Goal: Task Accomplishment & Management: Complete application form

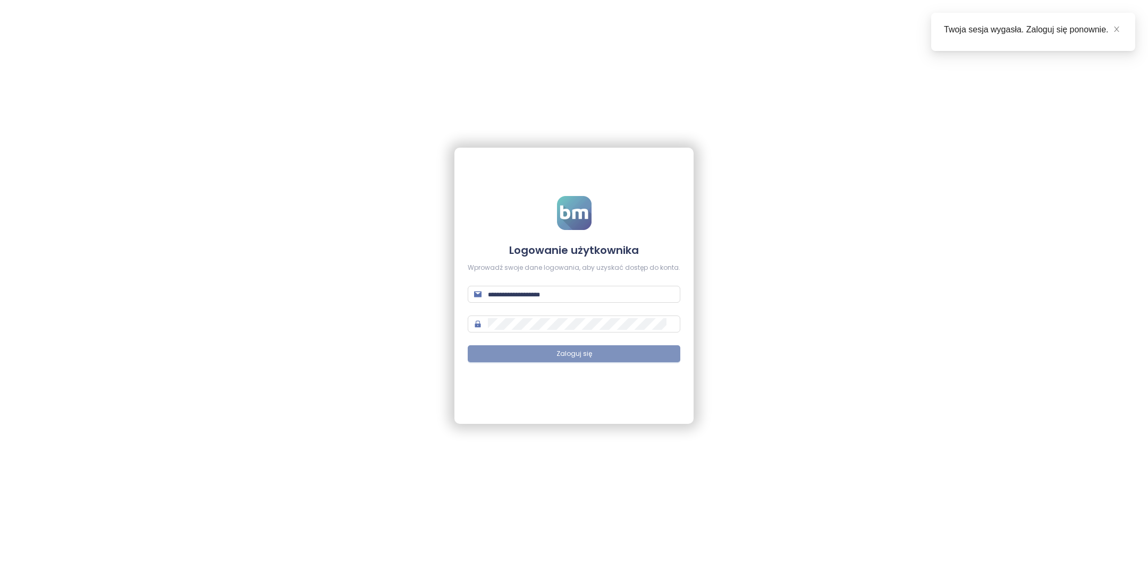
type input "**********"
click at [628, 359] on button "Zaloguj się" at bounding box center [574, 353] width 213 height 17
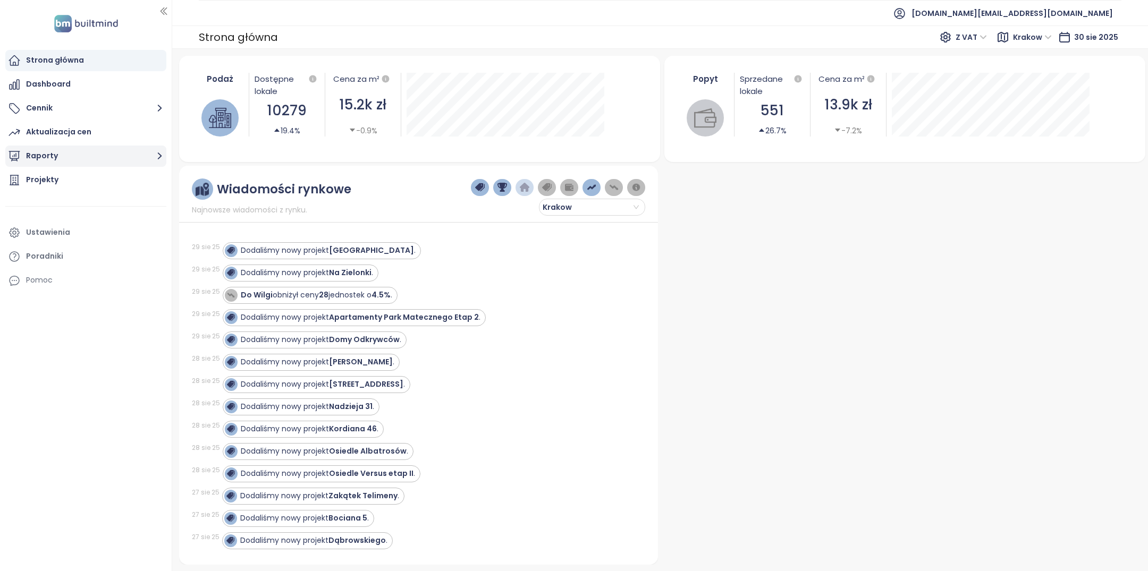
click at [70, 151] on button "Raporty" at bounding box center [85, 156] width 161 height 21
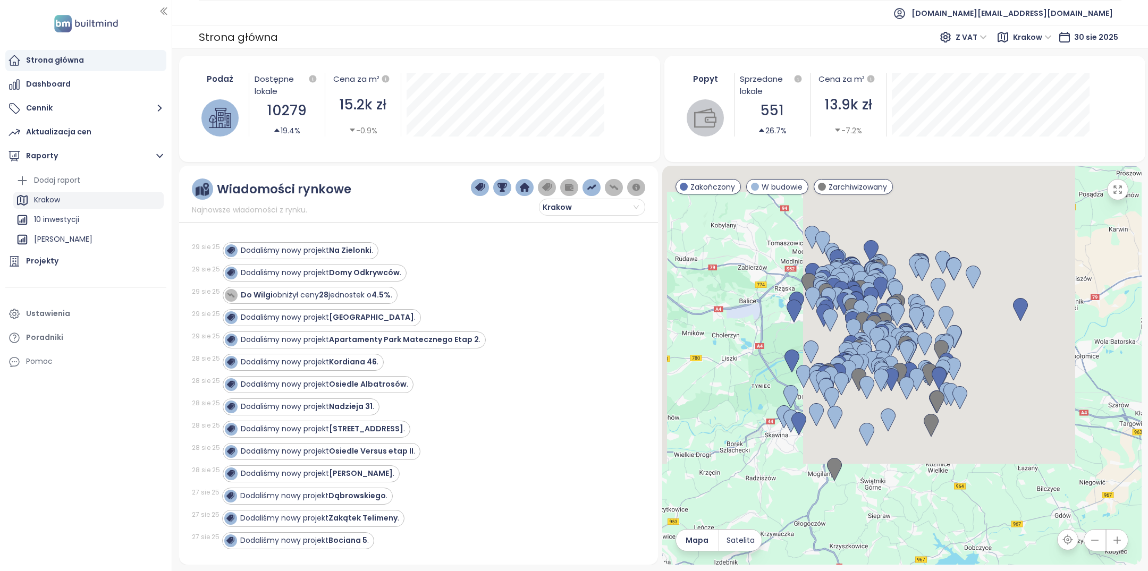
click at [121, 197] on div "Krakow" at bounding box center [88, 200] width 150 height 17
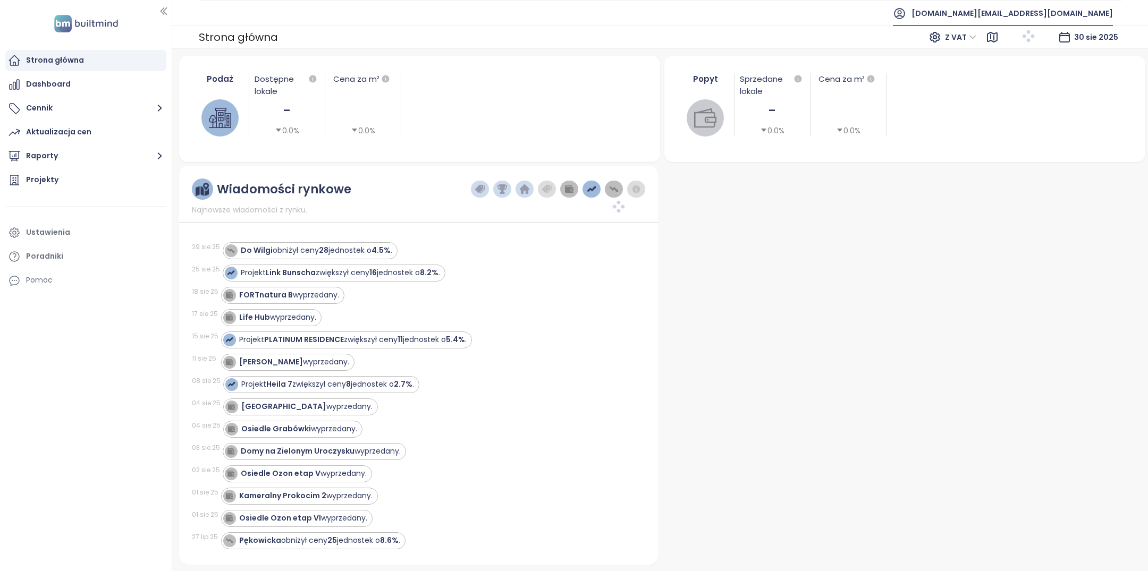
click at [1051, 16] on span "[DOMAIN_NAME][EMAIL_ADDRESS][DOMAIN_NAME]" at bounding box center [1011, 14] width 201 height 26
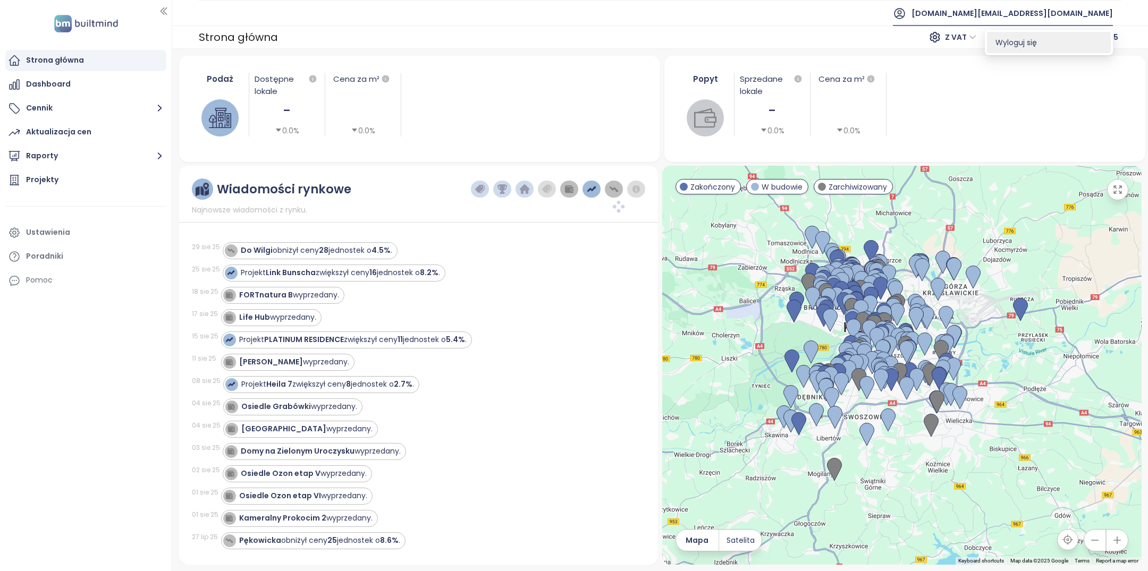
click at [1043, 42] on li "Wyloguj się" at bounding box center [1049, 42] width 124 height 21
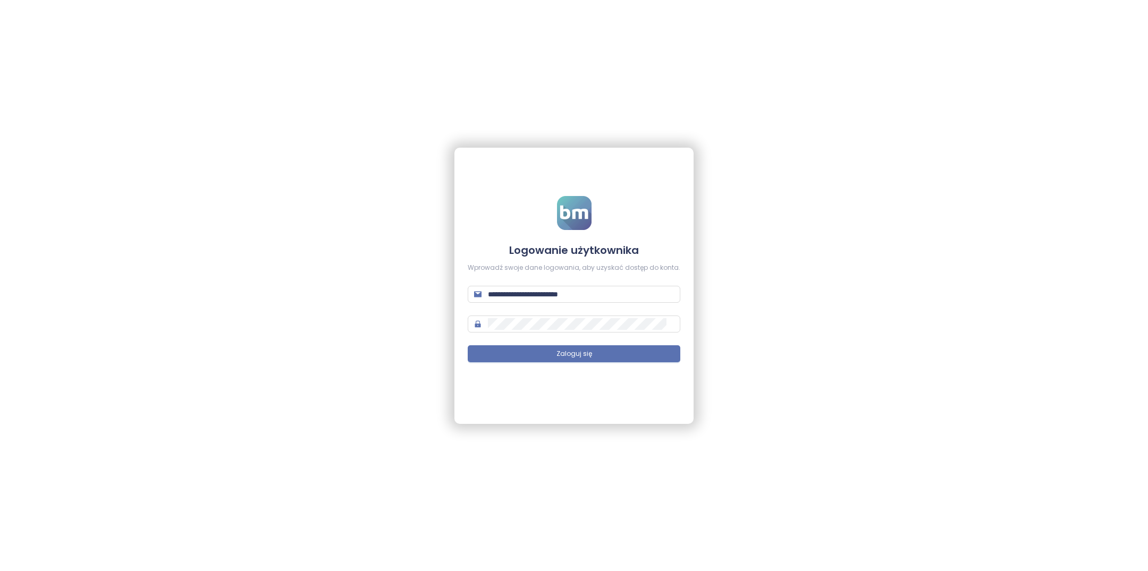
click at [520, 285] on form "**********" at bounding box center [574, 285] width 213 height 179
click at [520, 295] on input "**********" at bounding box center [581, 294] width 186 height 12
type input "**********"
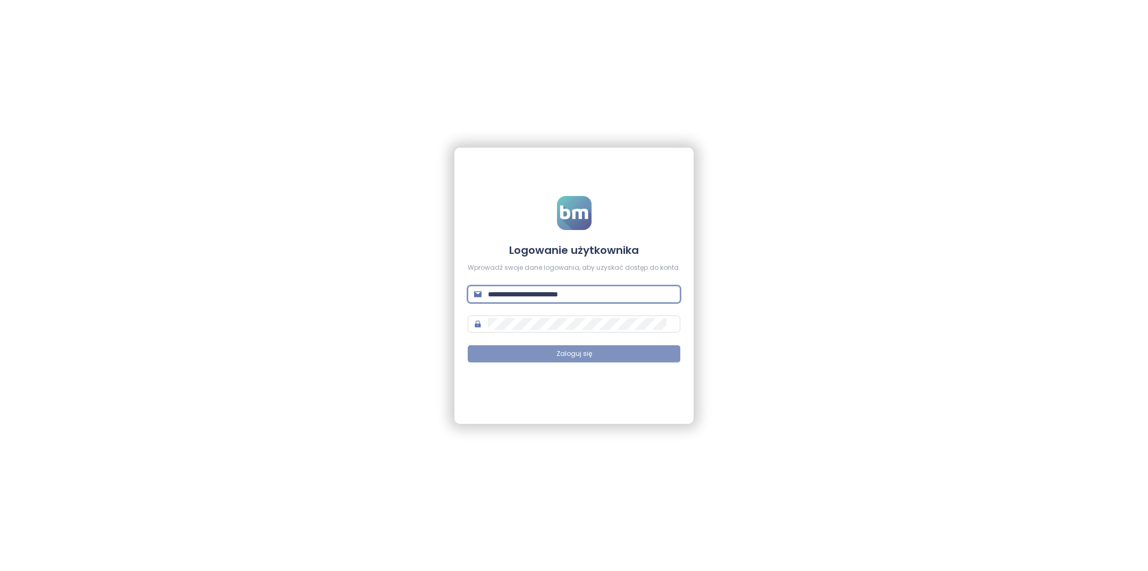
click at [619, 354] on button "Zaloguj się" at bounding box center [574, 353] width 213 height 17
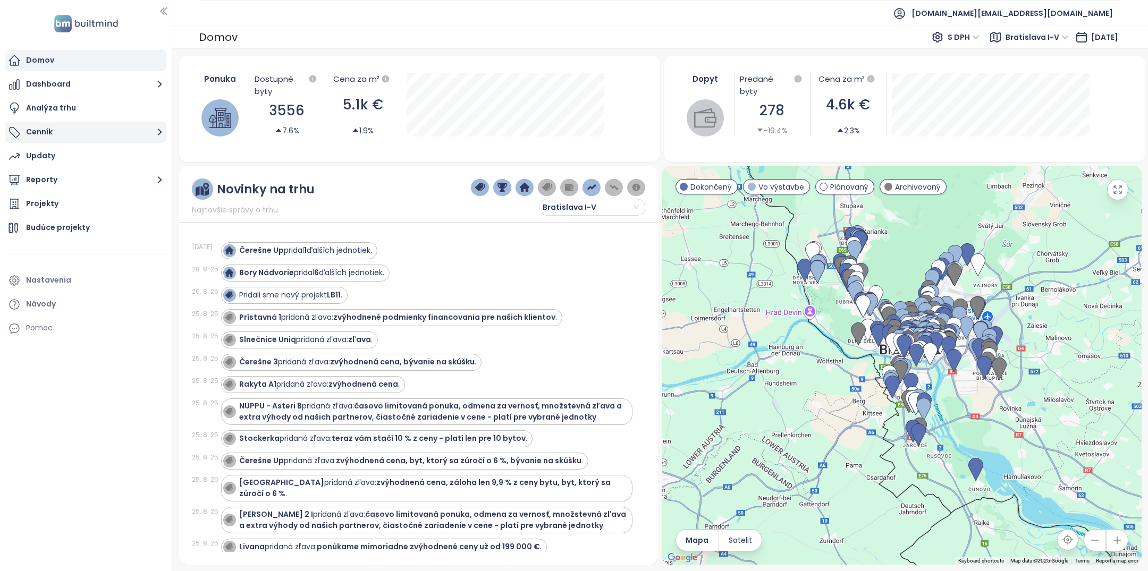
click at [69, 137] on button "Cenník" at bounding box center [85, 132] width 161 height 21
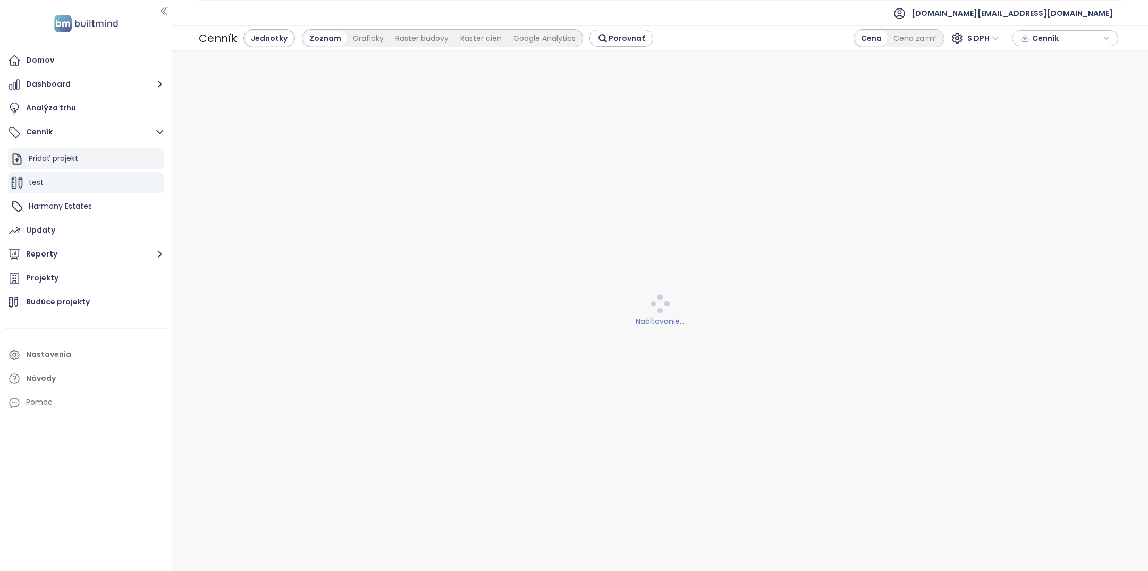
click at [96, 163] on div "Pridať projekt" at bounding box center [86, 158] width 156 height 21
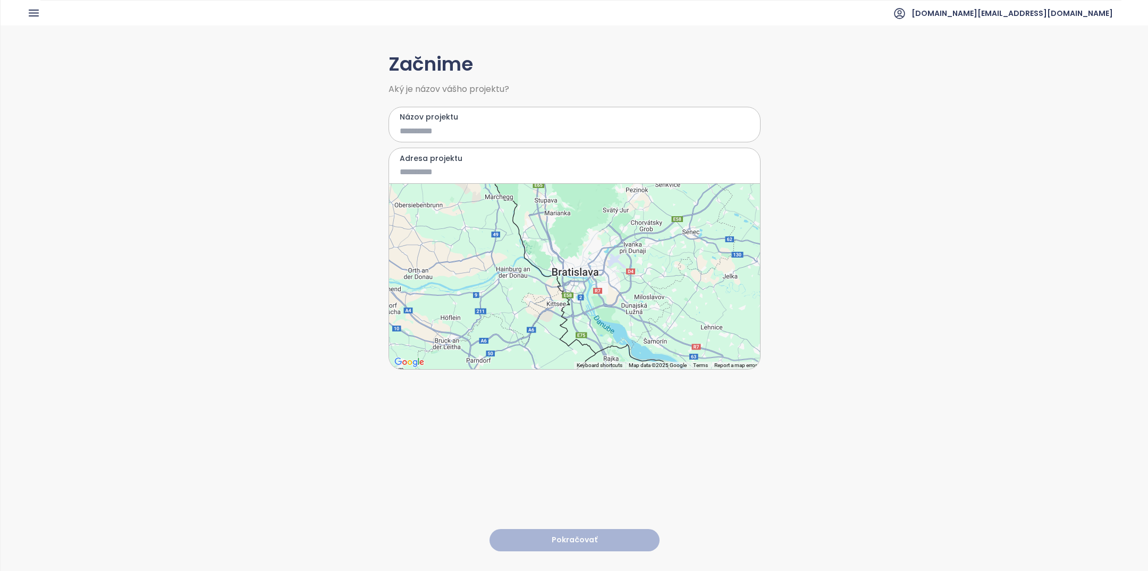
click at [427, 137] on div "Názov projektu" at bounding box center [574, 125] width 372 height 36
click at [427, 122] on label "Názov projektu" at bounding box center [575, 117] width 350 height 12
click at [427, 124] on input "Názov projektu" at bounding box center [567, 130] width 334 height 13
type input "****"
click at [424, 172] on input "Adresa projektu" at bounding box center [567, 171] width 334 height 13
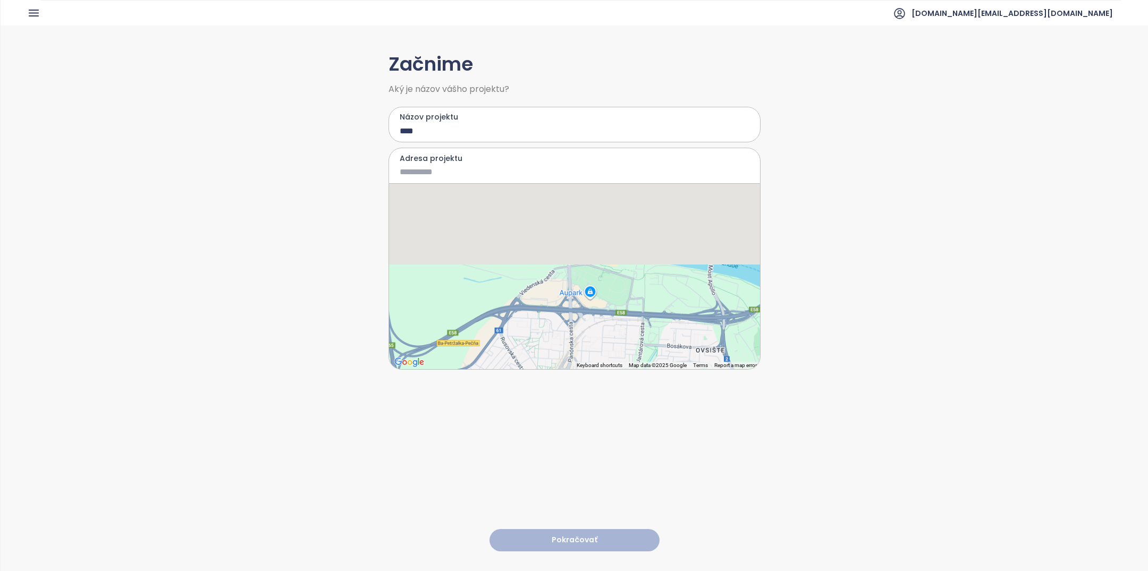
drag, startPoint x: 597, startPoint y: 245, endPoint x: 597, endPoint y: 371, distance: 125.9
click at [597, 371] on div "Začnime Aký je názov vášho projektu? Názov projektu **** Adresa projektu ← Move…" at bounding box center [574, 298] width 372 height 545
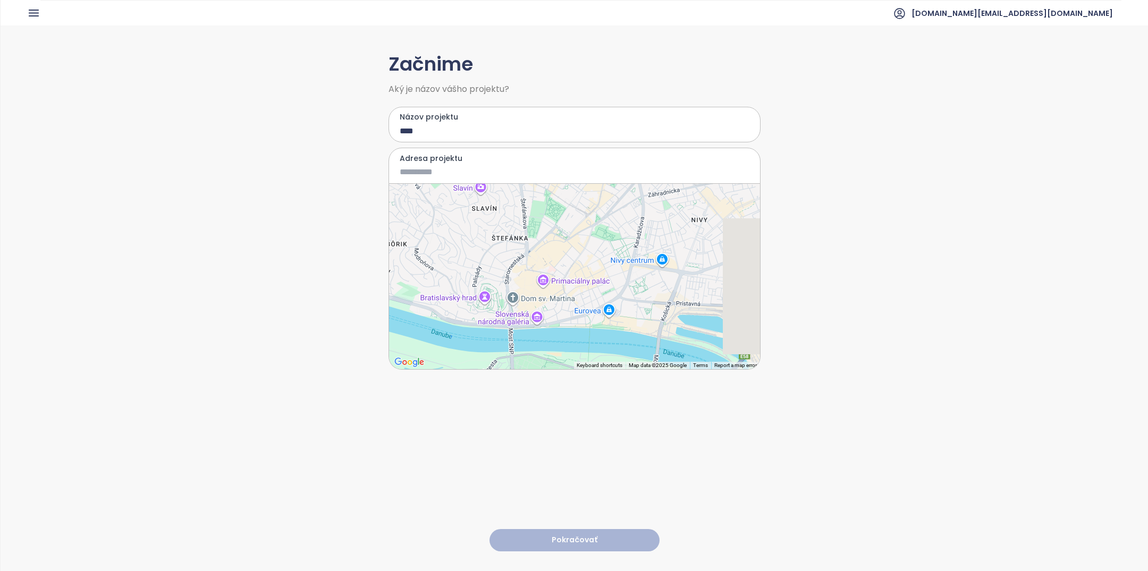
drag, startPoint x: 616, startPoint y: 234, endPoint x: 559, endPoint y: 271, distance: 68.4
click at [559, 271] on div at bounding box center [574, 276] width 371 height 185
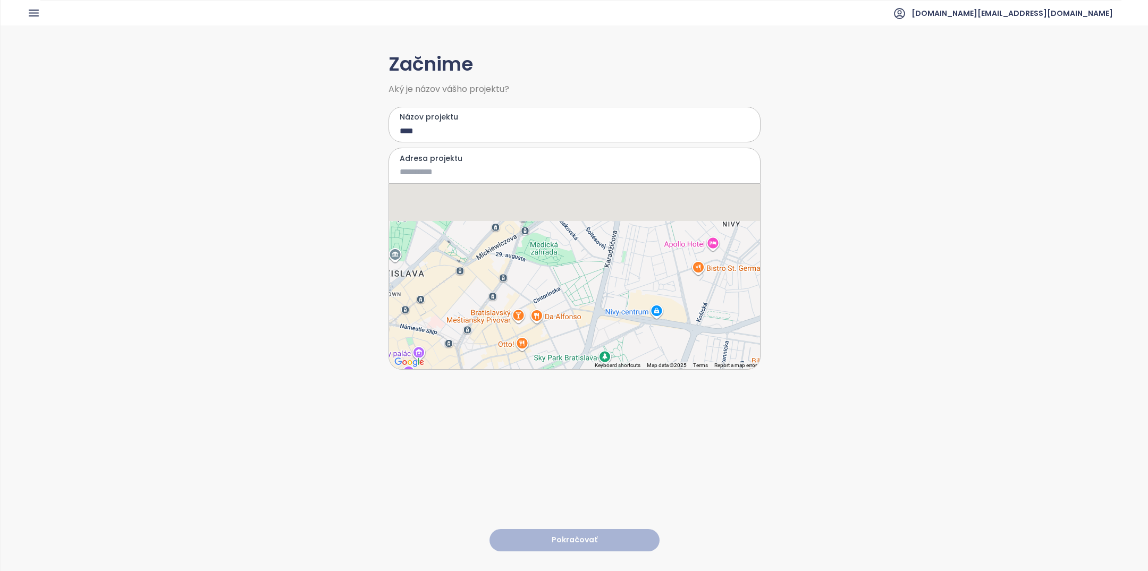
drag, startPoint x: 634, startPoint y: 261, endPoint x: 604, endPoint y: 315, distance: 61.8
click at [604, 315] on div at bounding box center [574, 276] width 371 height 185
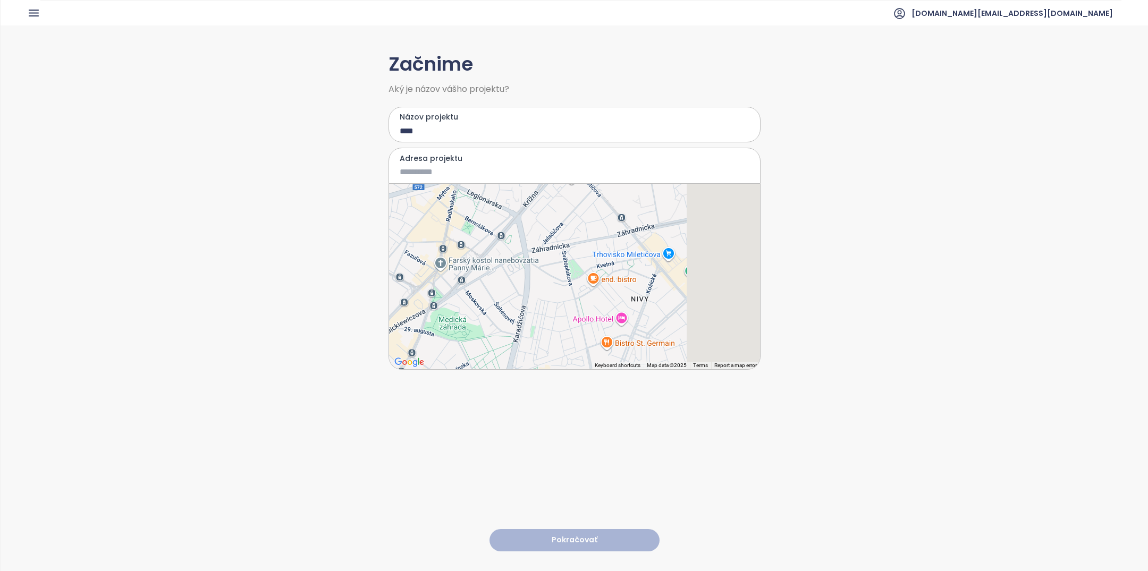
drag, startPoint x: 670, startPoint y: 244, endPoint x: 581, endPoint y: 302, distance: 106.8
click at [581, 302] on div at bounding box center [574, 276] width 371 height 185
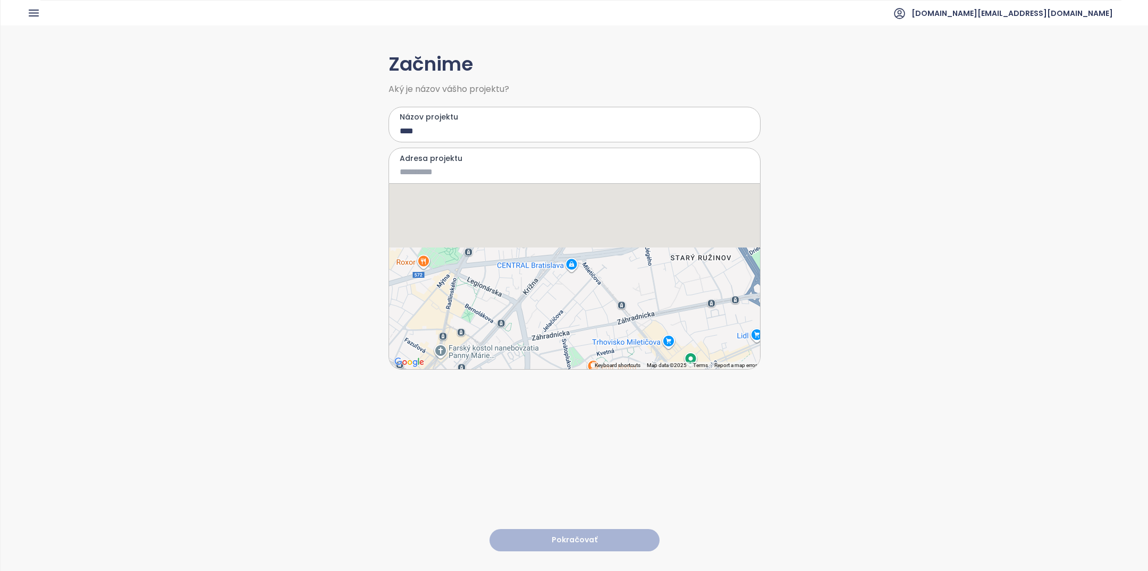
drag, startPoint x: 613, startPoint y: 247, endPoint x: 614, endPoint y: 379, distance: 131.8
click at [614, 379] on div "Začnime Aký je názov vášho projektu? Názov projektu **** Adresa projektu ← Move…" at bounding box center [574, 298] width 372 height 545
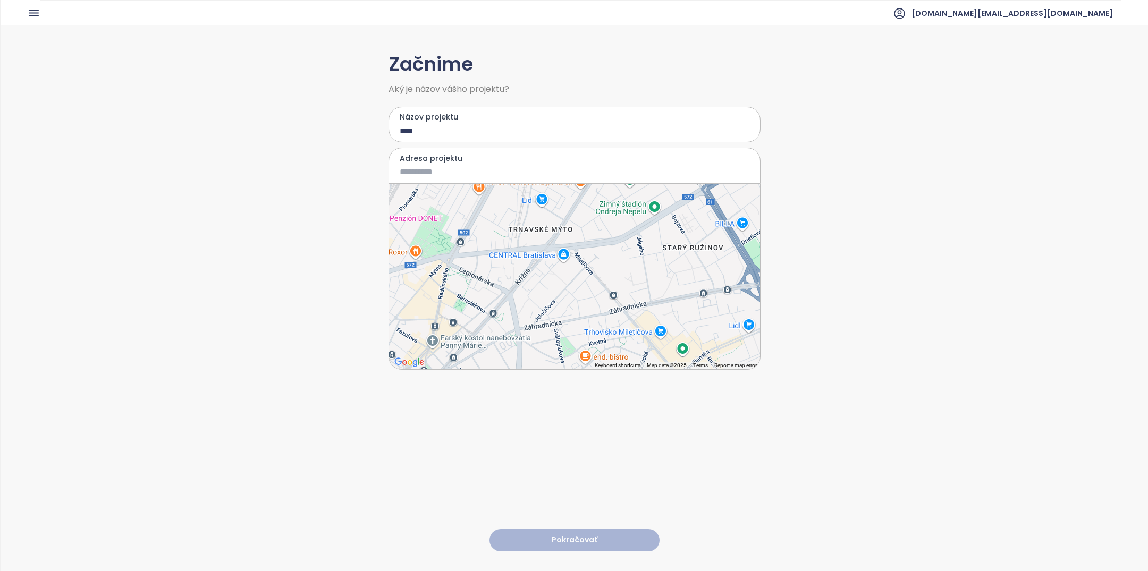
drag, startPoint x: 638, startPoint y: 254, endPoint x: 692, endPoint y: 168, distance: 102.2
click at [690, 168] on div "Adresa projektu ← Move left → Move right ↑ Move up ↓ Move down + Zoom in - Zoom…" at bounding box center [574, 259] width 372 height 222
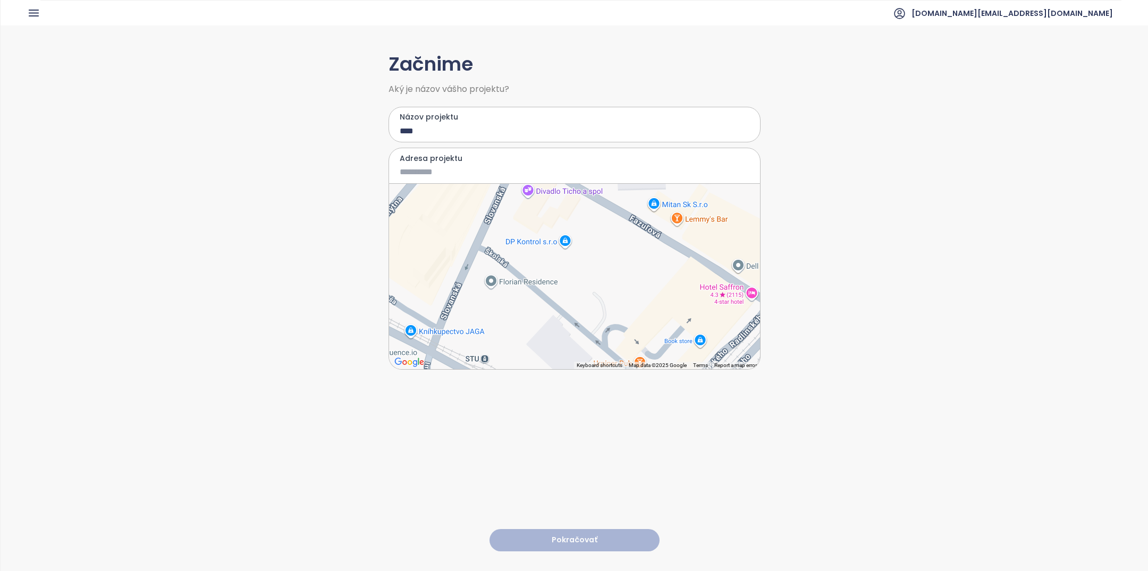
drag, startPoint x: 594, startPoint y: 286, endPoint x: 528, endPoint y: 283, distance: 66.5
click at [528, 283] on div at bounding box center [574, 276] width 371 height 185
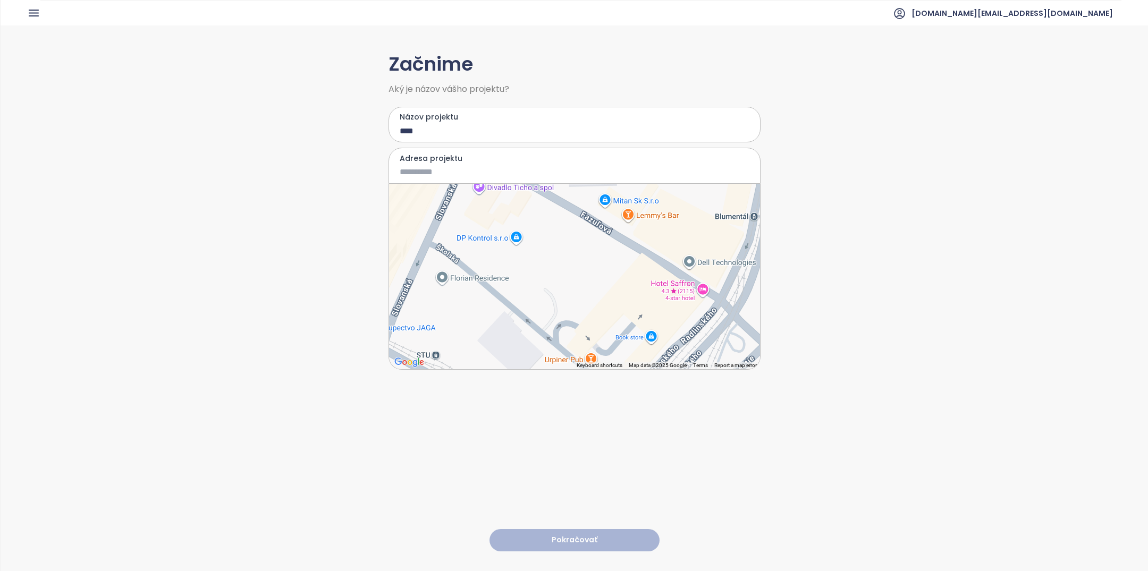
click at [538, 279] on div at bounding box center [574, 276] width 371 height 185
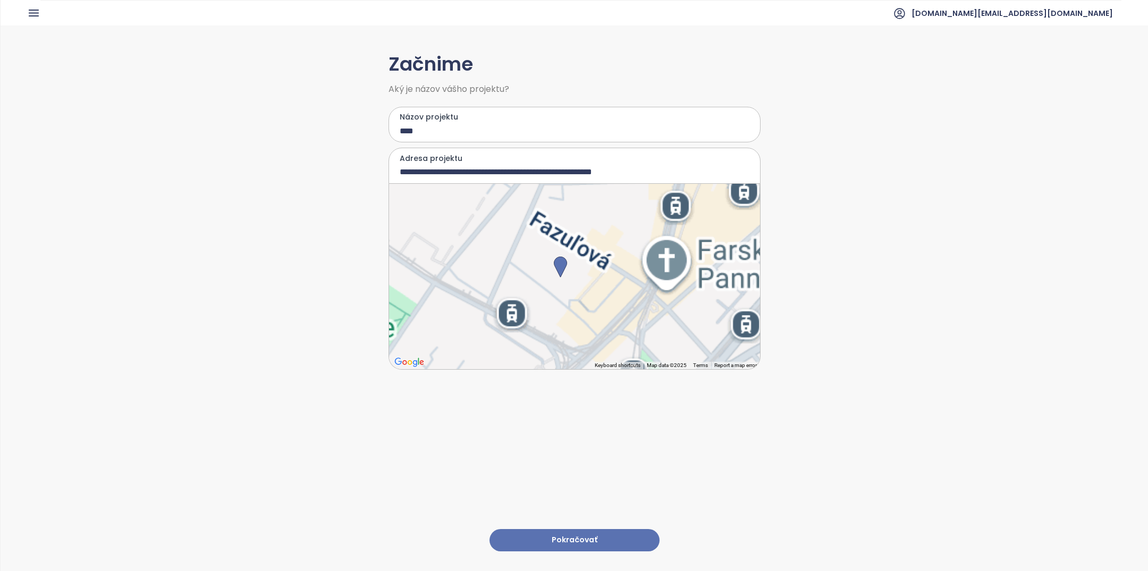
type input "**********"
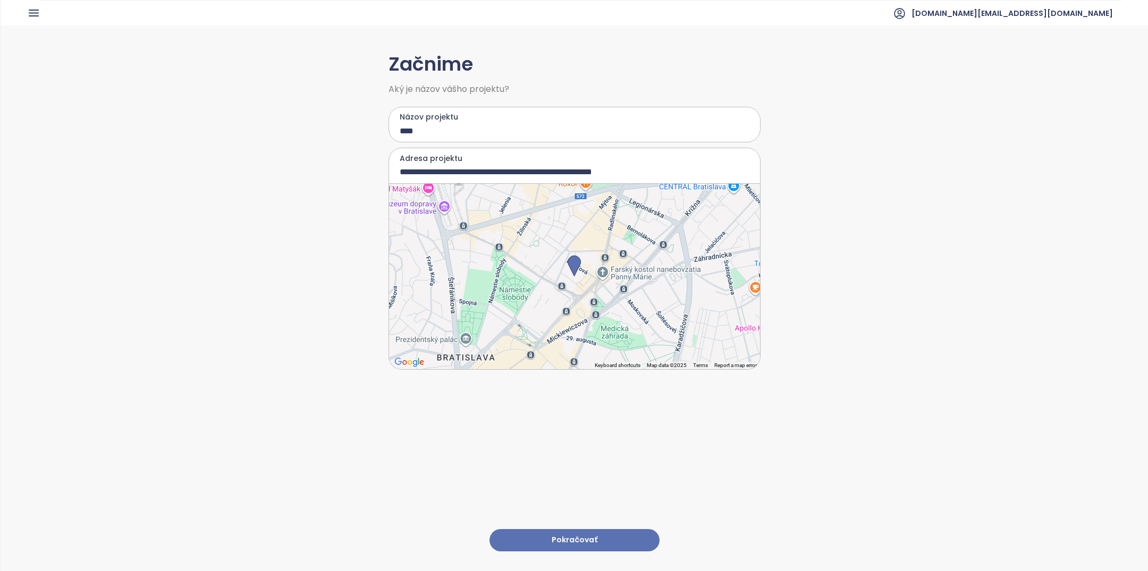
click at [592, 541] on button "Pokračovať" at bounding box center [574, 540] width 170 height 23
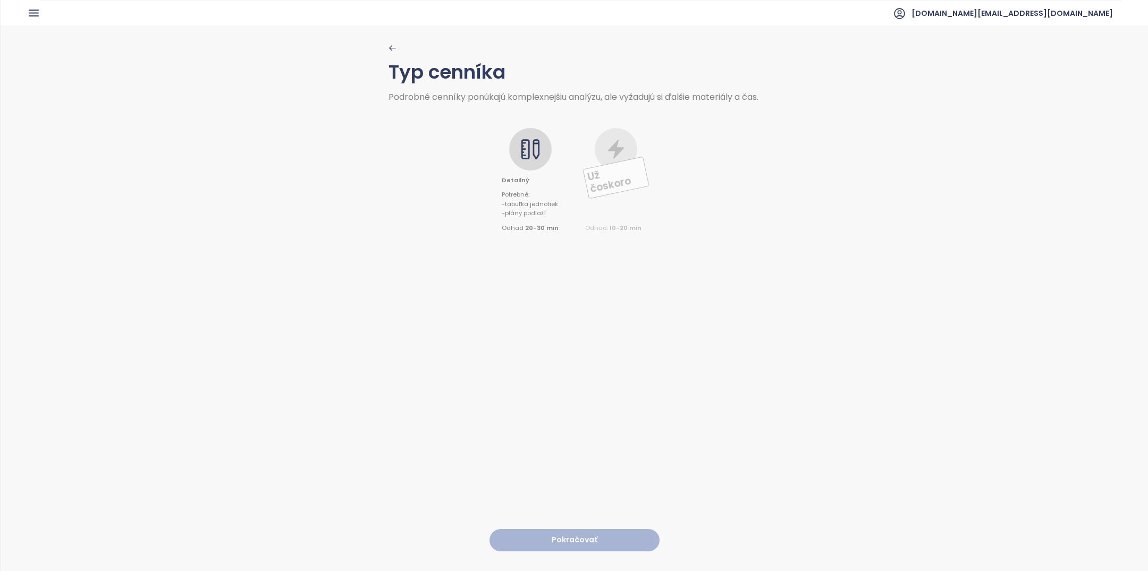
click at [529, 168] on div at bounding box center [530, 149] width 43 height 43
click at [573, 546] on button "Pokračovať" at bounding box center [574, 540] width 170 height 23
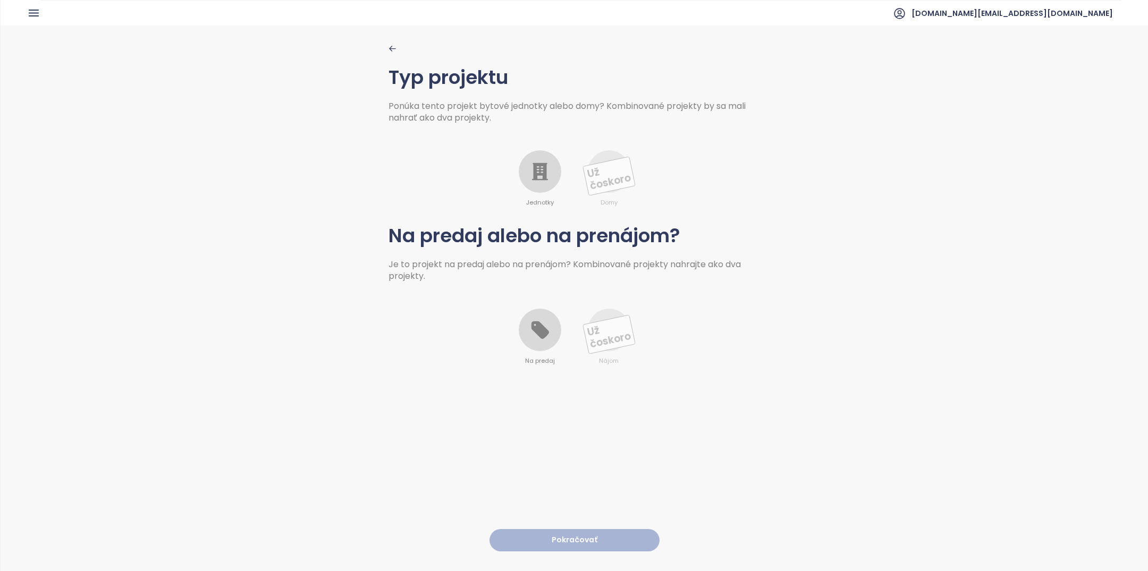
click at [533, 200] on span "Jednotky" at bounding box center [540, 203] width 28 height 10
click at [541, 340] on icon at bounding box center [539, 329] width 21 height 21
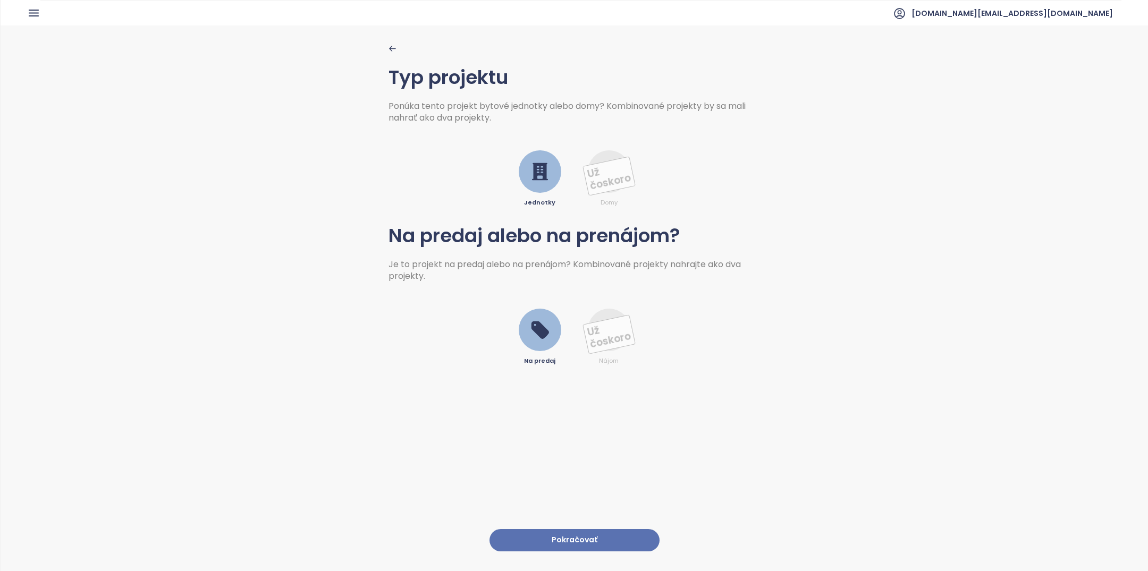
click at [547, 540] on button "Pokračovať" at bounding box center [574, 540] width 170 height 23
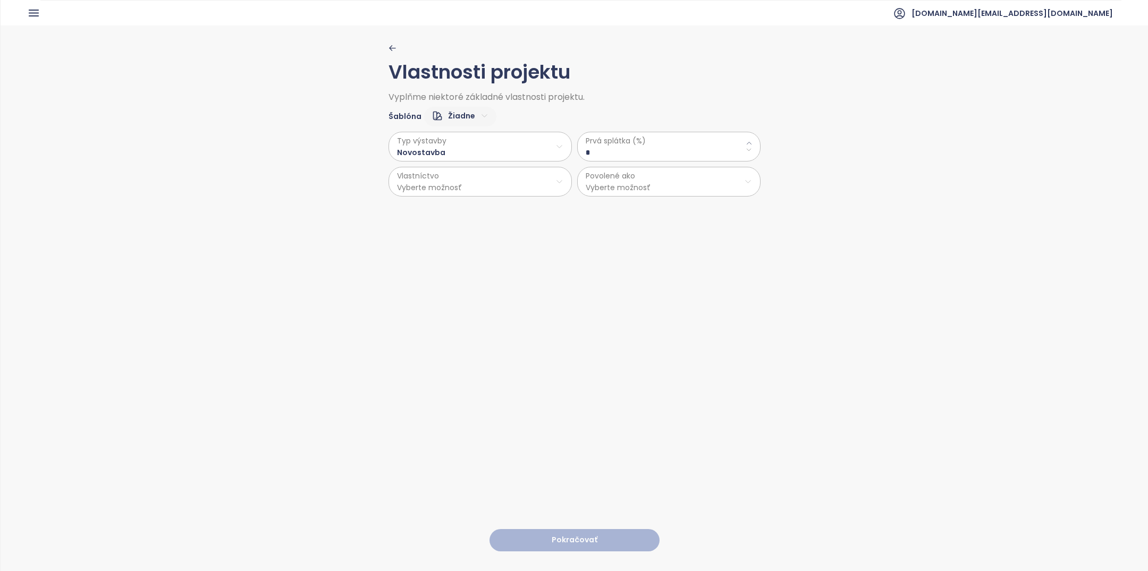
click at [464, 151] on html "Domov Dashboard Analýza trhu Cenník Updaty Reporty Projekty Budúce projekty Nas…" at bounding box center [574, 285] width 1148 height 571
click at [629, 149] on html "Domov Dashboard Analýza trhu Cenník Updaty Reporty Projekty Budúce projekty Nas…" at bounding box center [574, 285] width 1148 height 571
click at [629, 149] on \(\%\) "*" at bounding box center [668, 153] width 166 height 12
type \(\%\) "**"
click at [506, 197] on div "Vlastnosti projektu Vyplňme niektoré základné vlastnosti projektu. Šablóna Žiad…" at bounding box center [574, 298] width 372 height 545
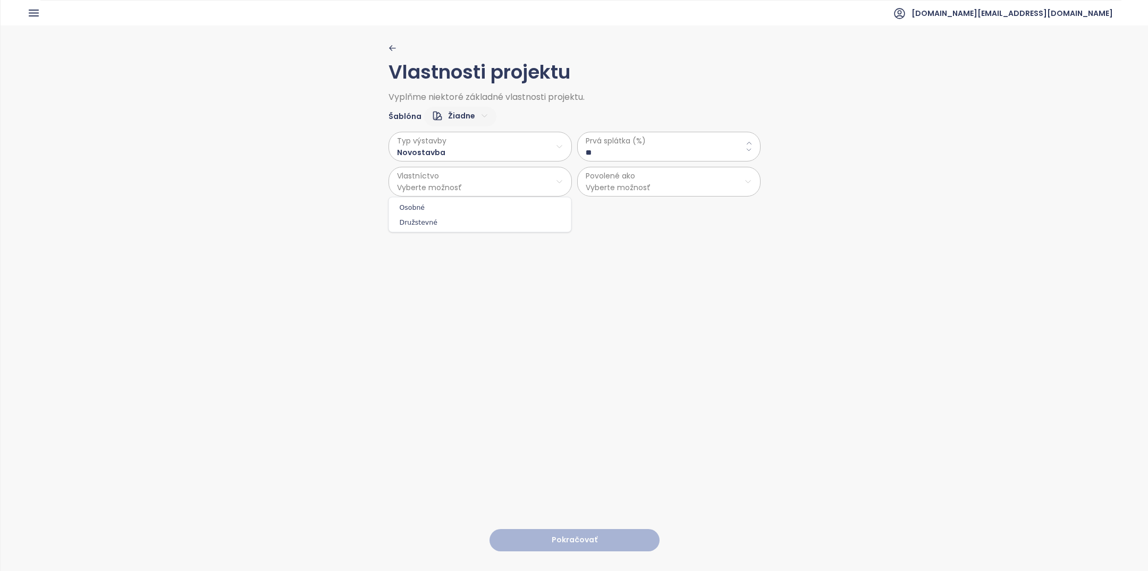
click at [506, 193] on html "Domov Dashboard Analýza trhu Cenník Updaty Reporty Projekty Budúce projekty Nas…" at bounding box center [574, 285] width 1148 height 571
click at [496, 210] on span "Osobné" at bounding box center [480, 207] width 177 height 15
click at [625, 201] on div "Vlastnosti projektu Vyplňme niektoré základné vlastnosti projektu. Šablóna Žiad…" at bounding box center [574, 298] width 372 height 545
click at [626, 192] on html "Domov Dashboard Analýza trhu Cenník Updaty Reporty Projekty Budúce projekty Nas…" at bounding box center [574, 285] width 1148 height 571
click at [627, 207] on span "Byty" at bounding box center [668, 207] width 177 height 15
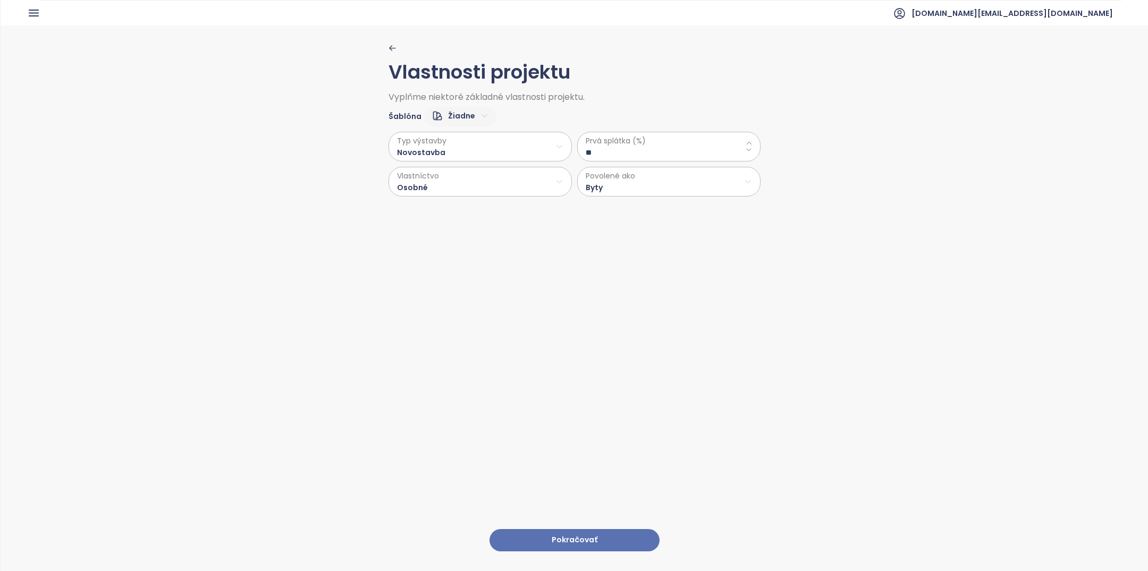
click at [582, 540] on button "Pokračovať" at bounding box center [574, 540] width 170 height 23
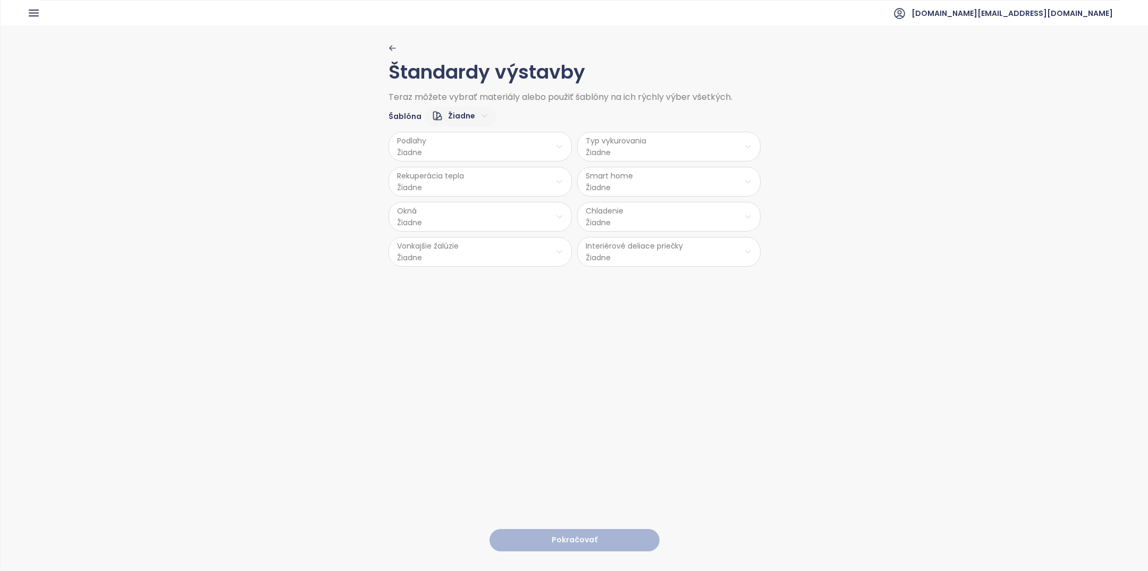
click at [472, 213] on html "Domov Dashboard Analýza trhu Cenník Updaty Reporty Projekty Budúce projekty Nas…" at bounding box center [574, 285] width 1148 height 571
click at [475, 189] on html "Domov Dashboard Analýza trhu Cenník Updaty Reporty Projekty Budúce projekty Nas…" at bounding box center [574, 285] width 1148 height 571
click at [481, 205] on span "Áno" at bounding box center [480, 208] width 29 height 15
click at [639, 218] on html "Domov Dashboard Analýza trhu Cenník Updaty Reporty Projekty Budúce projekty Nas…" at bounding box center [574, 285] width 1148 height 571
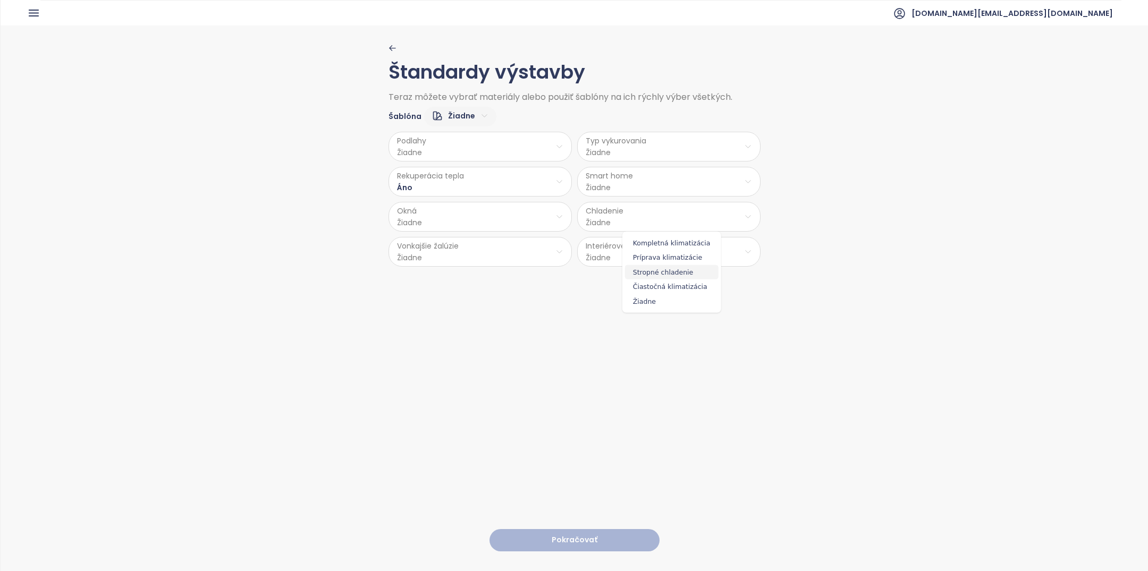
click at [673, 275] on span "Stropné chladenie" at bounding box center [672, 272] width 94 height 15
click at [637, 259] on html "Domov Dashboard Analýza trhu Cenník Updaty Reporty Projekty Budúce projekty Nas…" at bounding box center [574, 285] width 1148 height 571
click at [650, 277] on span "Tehla" at bounding box center [669, 277] width 56 height 15
click at [616, 194] on html "Domov Dashboard Analýza trhu Cenník Updaty Reporty Projekty Budúce projekty Nas…" at bounding box center [574, 285] width 1148 height 571
click at [670, 216] on span "Nie" at bounding box center [668, 223] width 29 height 15
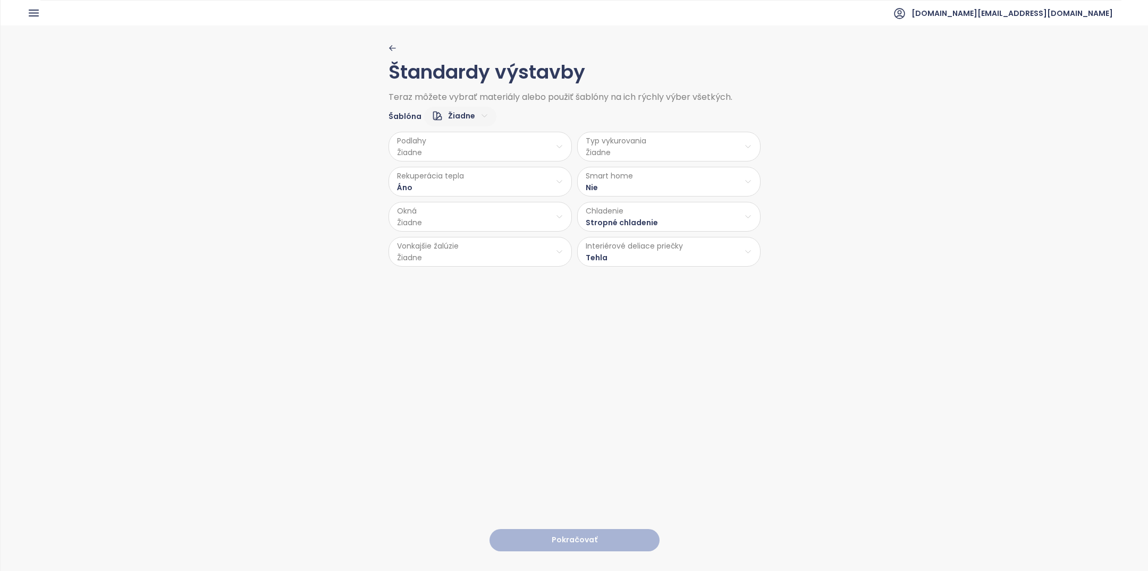
click at [622, 145] on html "Domov Dashboard Analýza trhu Cenník Updaty Reporty Projekty Budúce projekty Nas…" at bounding box center [574, 285] width 1148 height 571
click at [681, 176] on span "Podlahové kúrenie" at bounding box center [670, 173] width 77 height 15
click at [480, 211] on html "Domov Dashboard Analýza trhu Cenník Updaty Reporty Projekty Budúce projekty Nas…" at bounding box center [574, 285] width 1148 height 571
click at [496, 242] on span "Hliník" at bounding box center [481, 242] width 56 height 15
click at [476, 258] on html "Domov Dashboard Analýza trhu Cenník Updaty Reporty Projekty Budúce projekty Nas…" at bounding box center [574, 285] width 1148 height 571
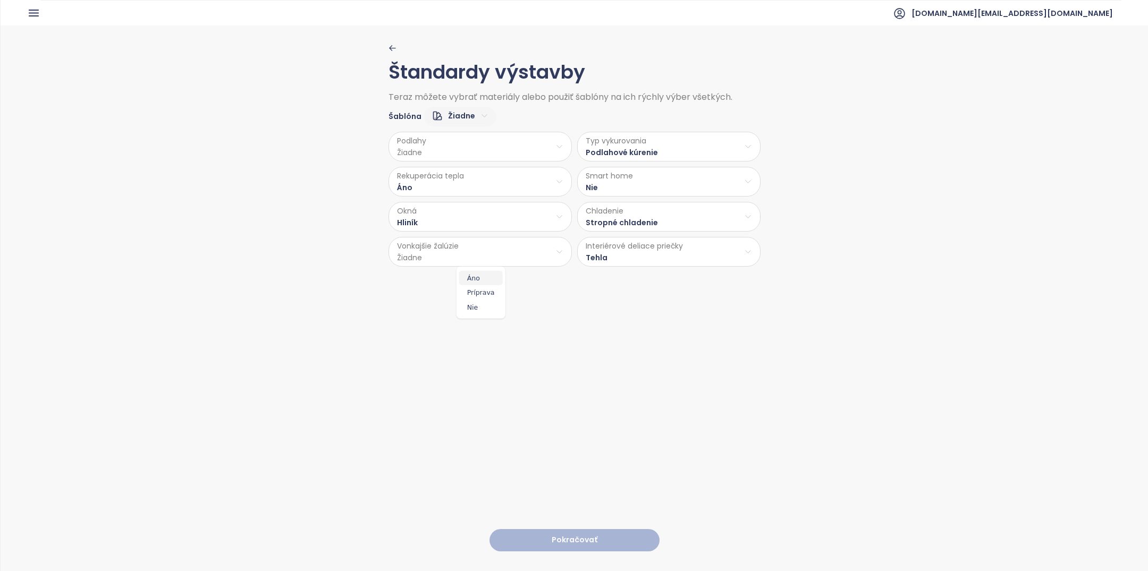
click at [483, 277] on span "Áno" at bounding box center [481, 277] width 44 height 15
click at [481, 143] on html "Domov Dashboard Analýza trhu Cenník Updaty Reporty Projekty Budúce projekty Nas…" at bounding box center [574, 285] width 1148 height 571
click at [483, 173] on span "Drevo" at bounding box center [480, 173] width 43 height 15
click at [588, 538] on button "Pokračovať" at bounding box center [574, 540] width 170 height 23
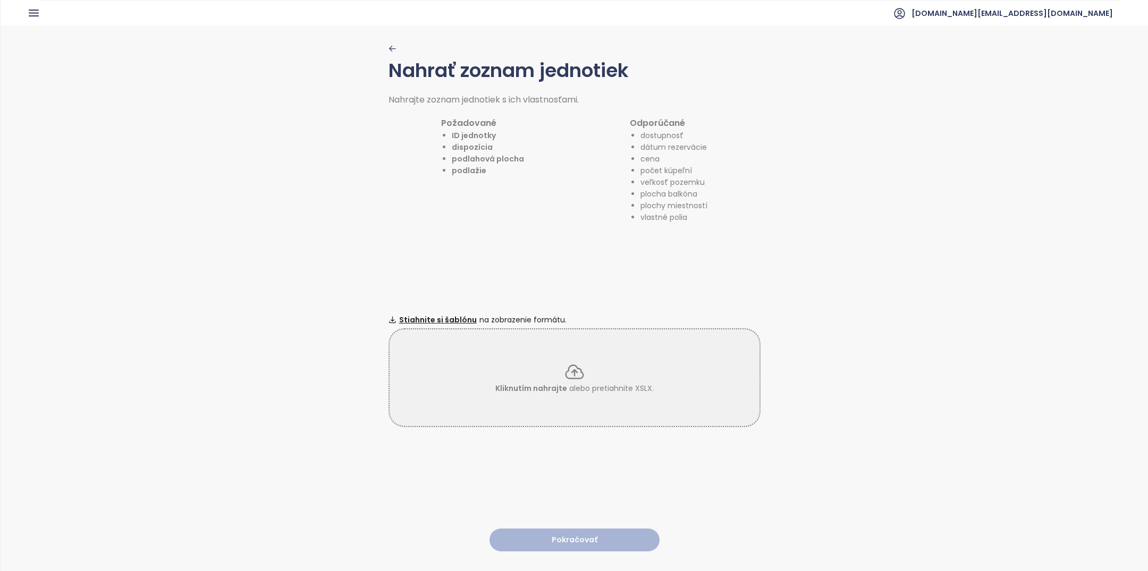
click at [539, 359] on div "Kliknutím nahrajte alebo pretiahnite XSLX." at bounding box center [574, 377] width 372 height 99
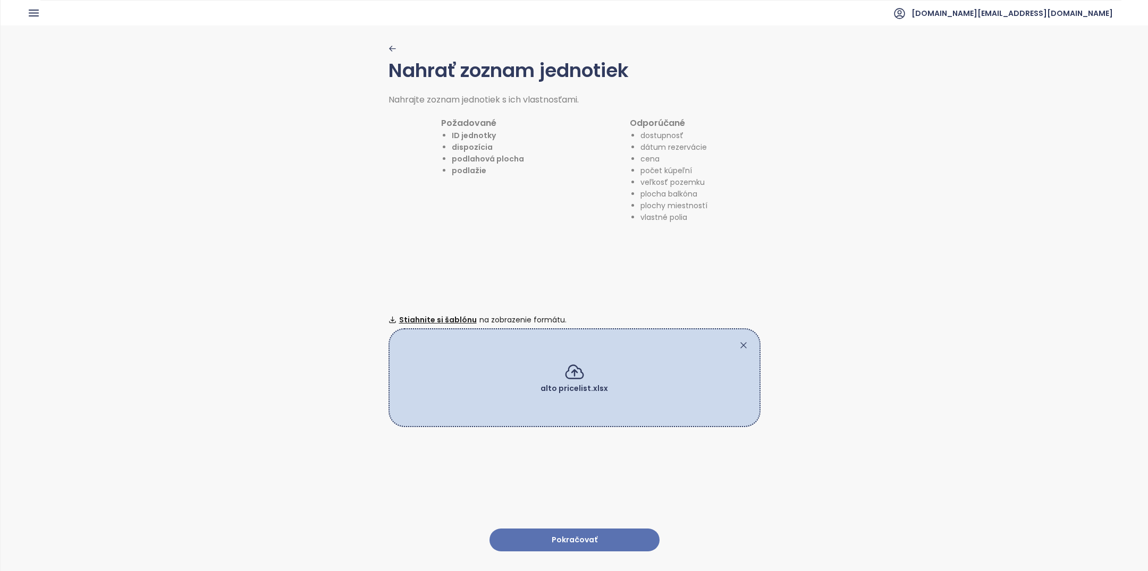
click at [611, 538] on button "Pokračovať" at bounding box center [574, 540] width 170 height 23
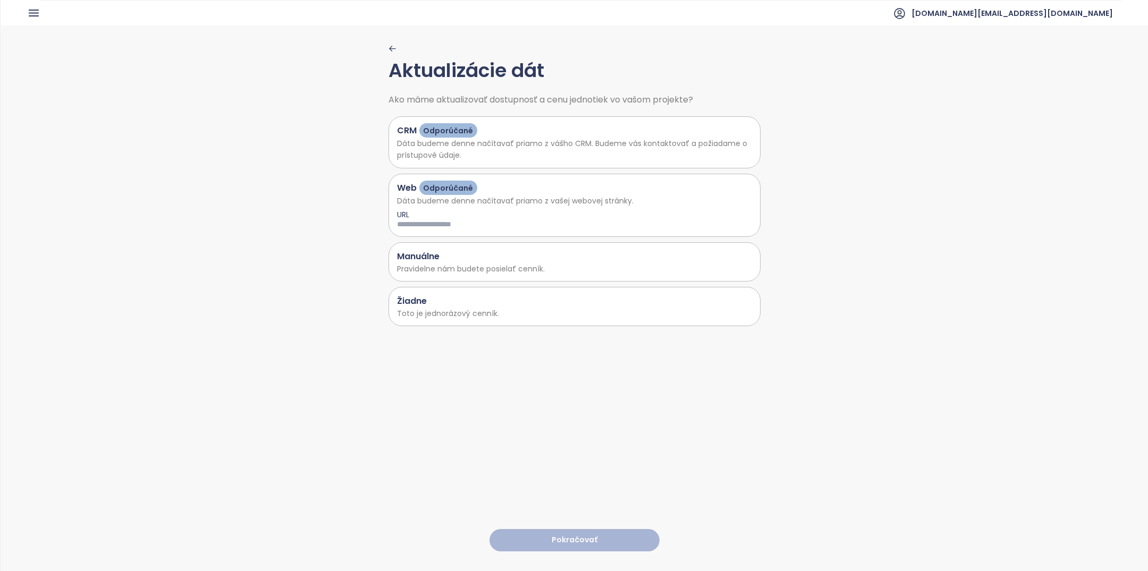
click at [593, 311] on p "Toto je jednorázový cenník." at bounding box center [574, 314] width 355 height 12
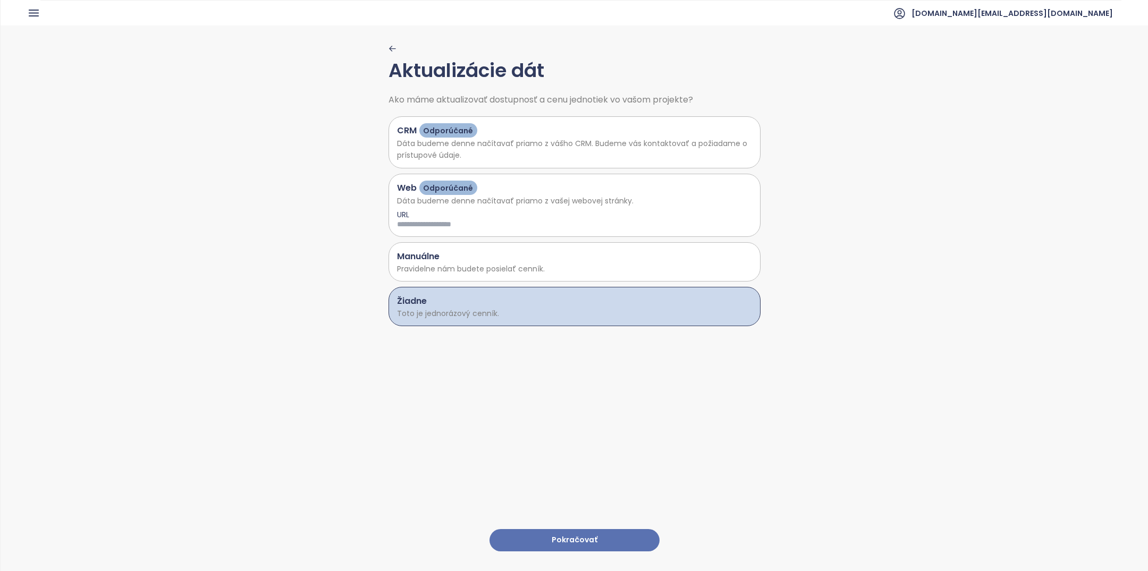
click at [577, 533] on button "Pokračovať" at bounding box center [574, 540] width 170 height 23
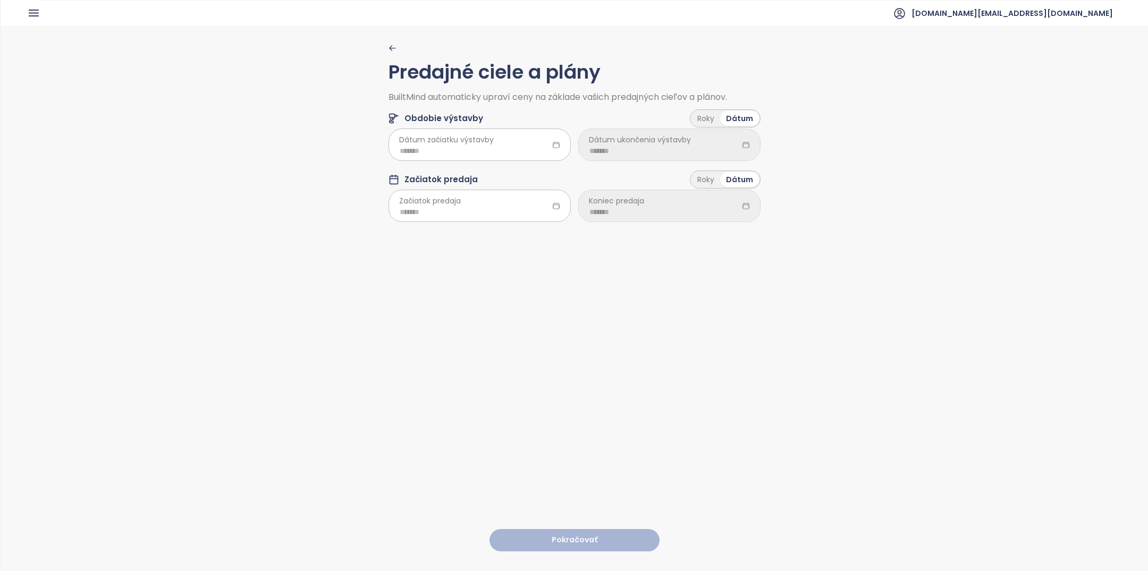
click at [444, 224] on div "Predajné ciele a plány BuiltMind automaticky upraví ceny na základe vašich pred…" at bounding box center [574, 138] width 372 height 188
click at [445, 215] on input at bounding box center [480, 212] width 160 height 12
click at [511, 327] on div "Sep" at bounding box center [513, 332] width 32 height 13
type input "*******"
click at [692, 209] on input at bounding box center [669, 212] width 160 height 12
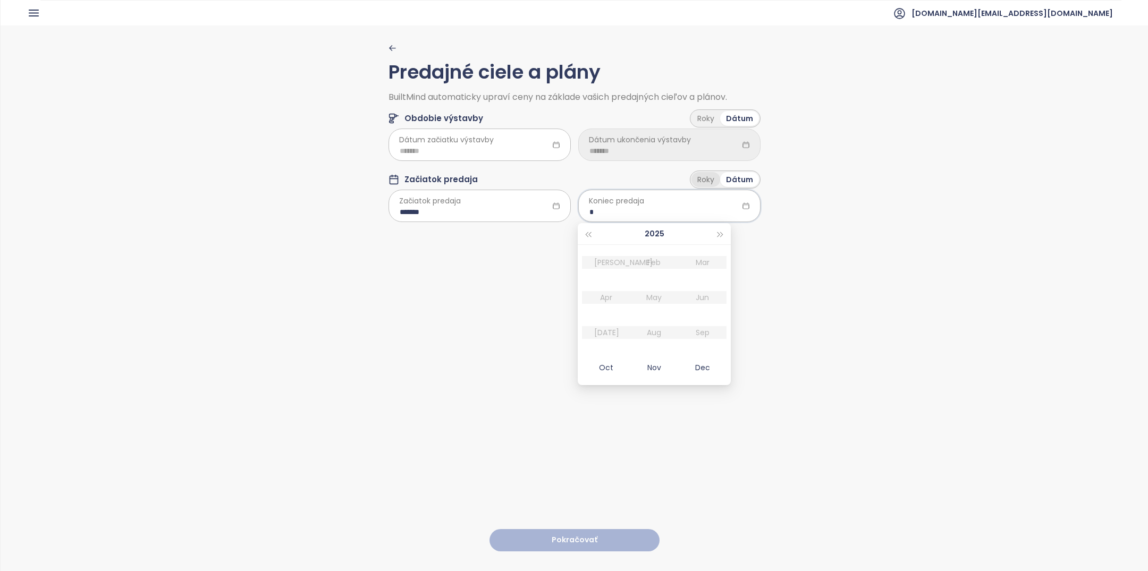
type input "*"
click at [715, 179] on div "Roky" at bounding box center [705, 179] width 29 height 15
click at [710, 183] on div "Roky" at bounding box center [706, 179] width 29 height 15
click at [668, 205] on html "Domov Dashboard Analýza trhu Cenník Updaty Reporty Projekty Budúce projekty Nas…" at bounding box center [574, 285] width 1148 height 571
click at [644, 288] on span "2.5" at bounding box center [669, 291] width 176 height 15
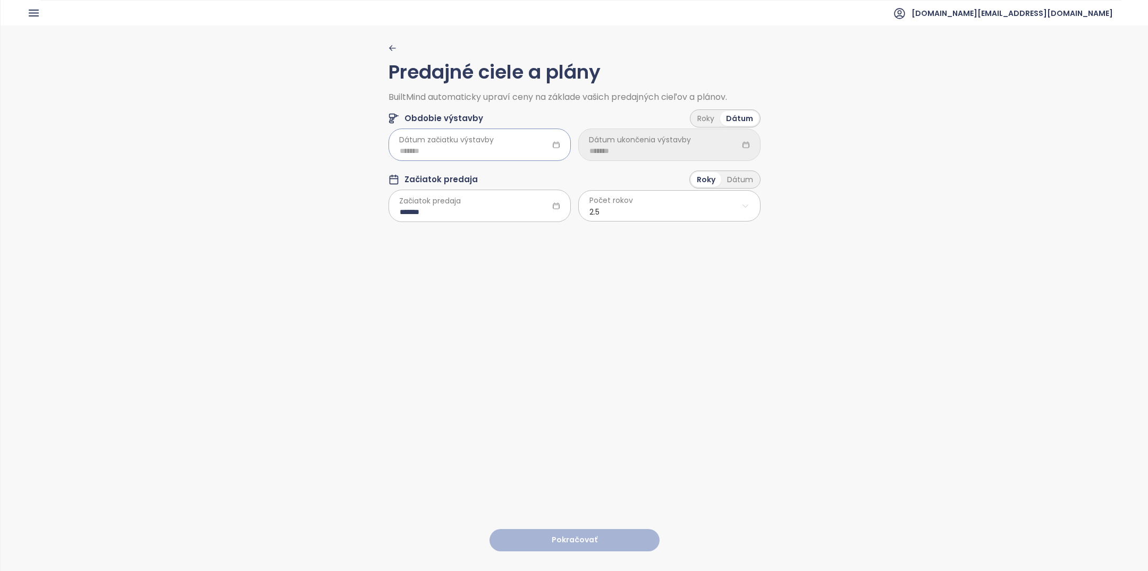
click at [495, 135] on div at bounding box center [479, 145] width 182 height 32
click at [514, 271] on div "Sep" at bounding box center [513, 271] width 32 height 13
type input "*******"
click at [706, 119] on div "Roky" at bounding box center [705, 118] width 29 height 15
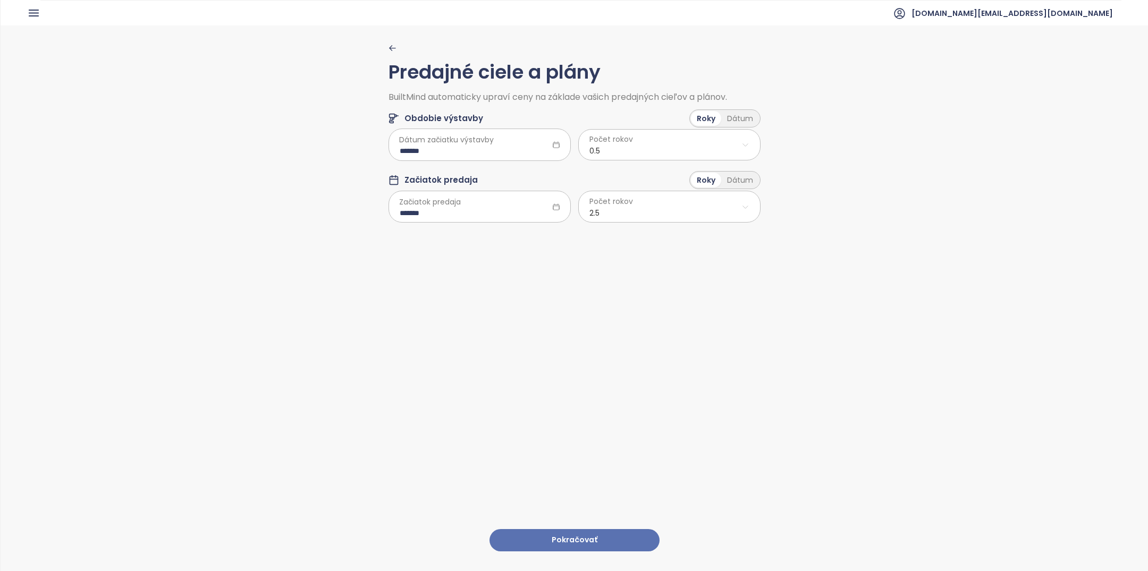
click at [664, 149] on html "Domov Dashboard Analýza trhu Cenník Updaty Reporty Projekty Budúce projekty Nas…" at bounding box center [574, 285] width 1148 height 571
click at [628, 218] on span "2.0" at bounding box center [669, 215] width 176 height 15
click at [589, 541] on button "Pokračovať" at bounding box center [574, 540] width 170 height 23
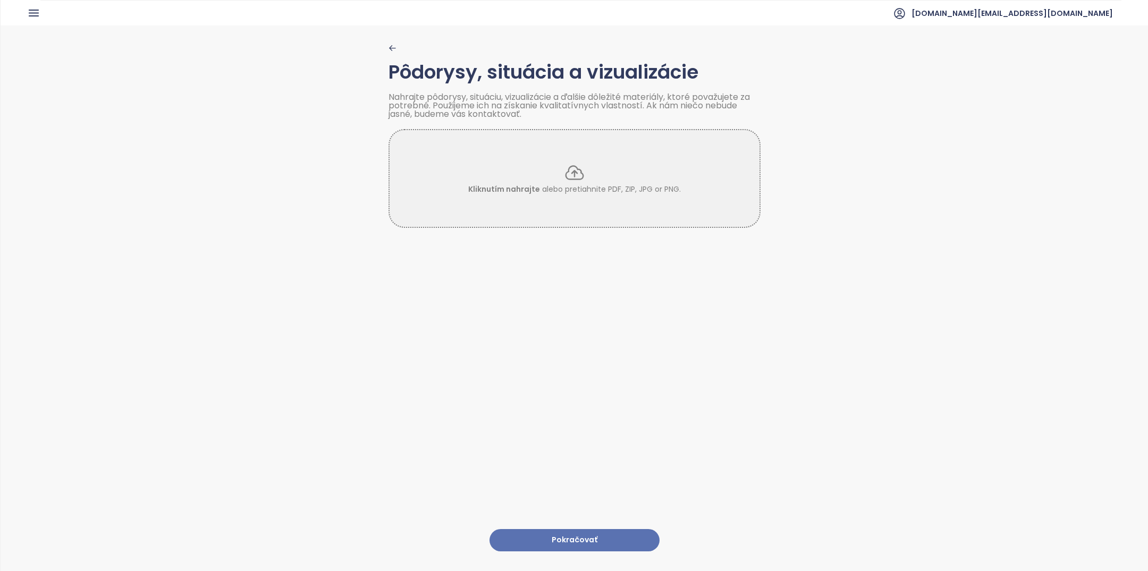
click at [590, 541] on button "Pokračovať" at bounding box center [574, 540] width 170 height 23
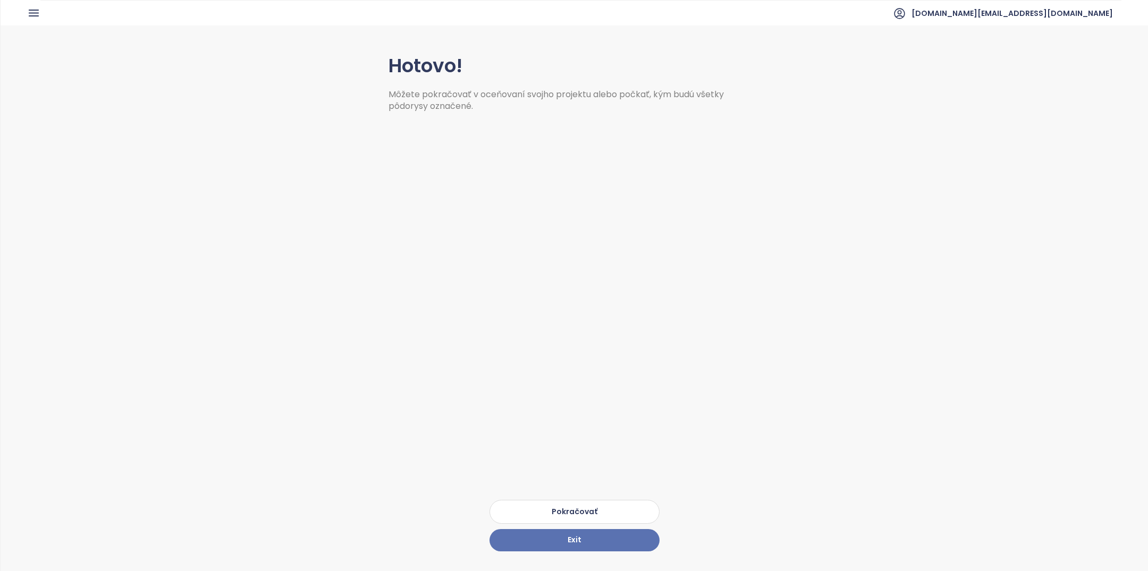
click at [591, 511] on button "Pokračovať" at bounding box center [574, 512] width 170 height 24
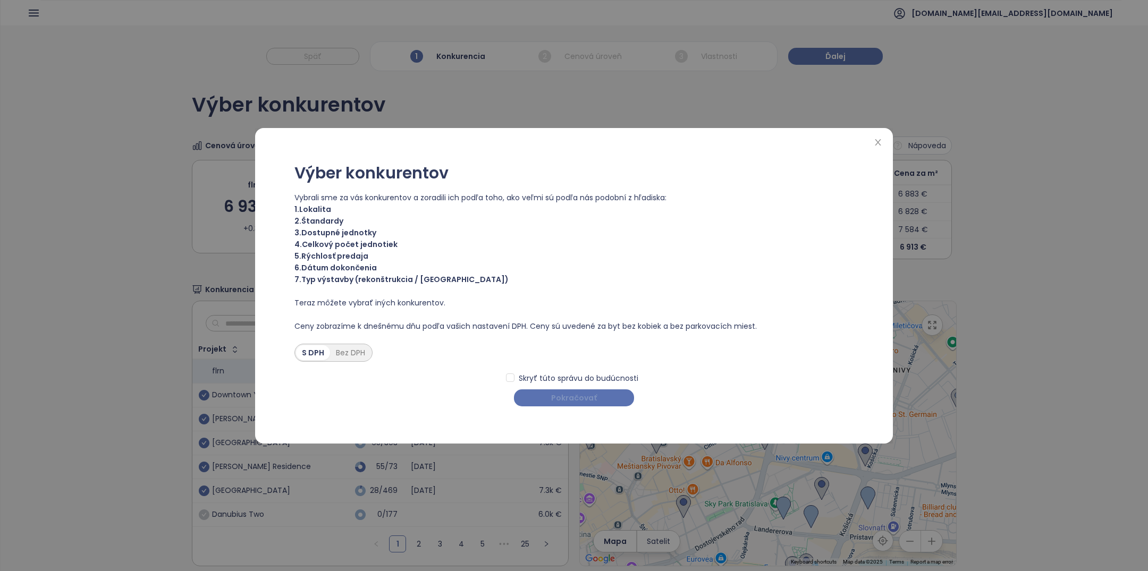
click at [576, 392] on span "Pokračovať" at bounding box center [574, 398] width 46 height 12
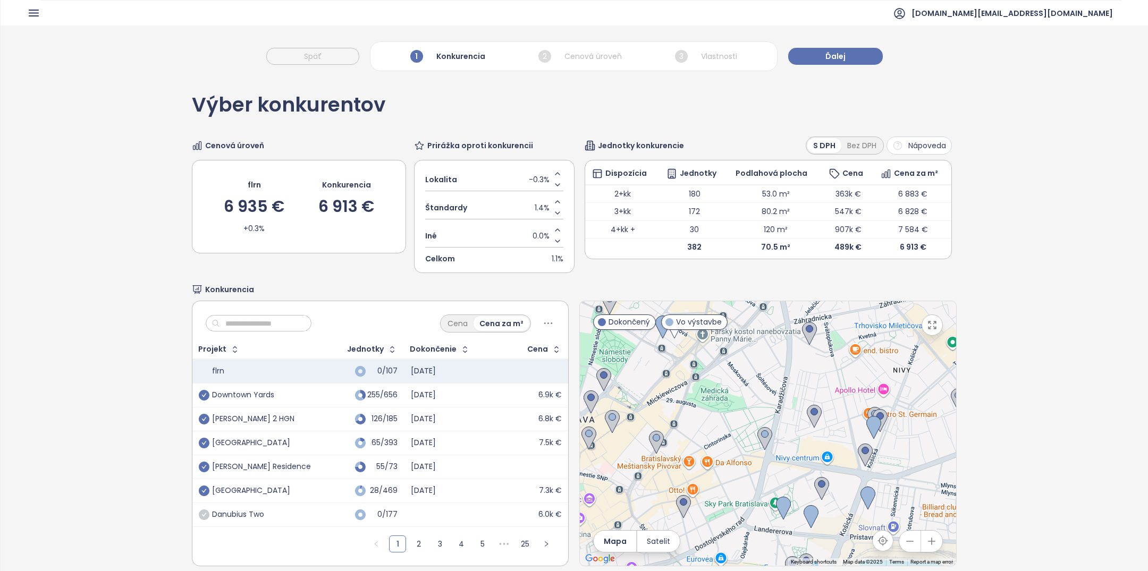
click at [254, 319] on input "text" at bounding box center [263, 324] width 86 height 16
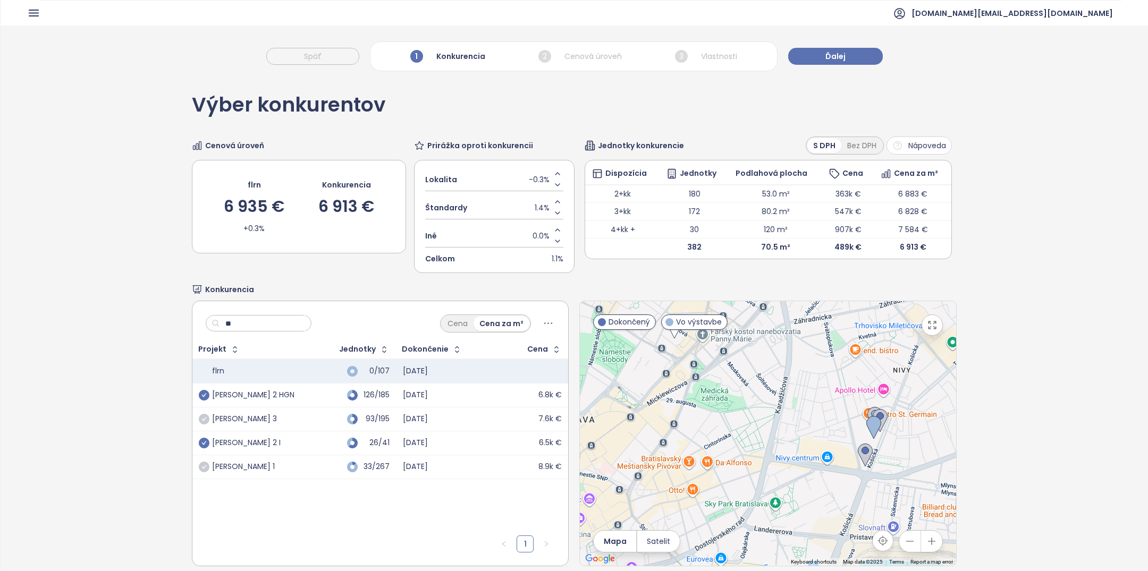
type input "**"
click at [203, 439] on icon "check-circle" at bounding box center [204, 443] width 11 height 11
click at [207, 438] on icon "check-circle" at bounding box center [204, 443] width 11 height 11
click at [252, 325] on input "**" at bounding box center [263, 324] width 86 height 16
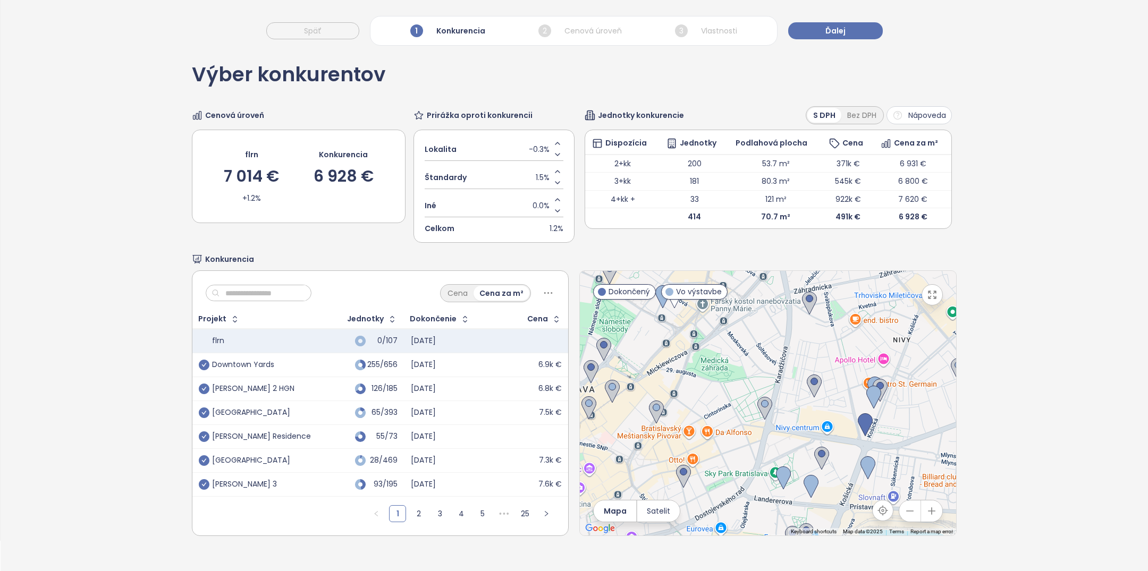
scroll to position [36, 0]
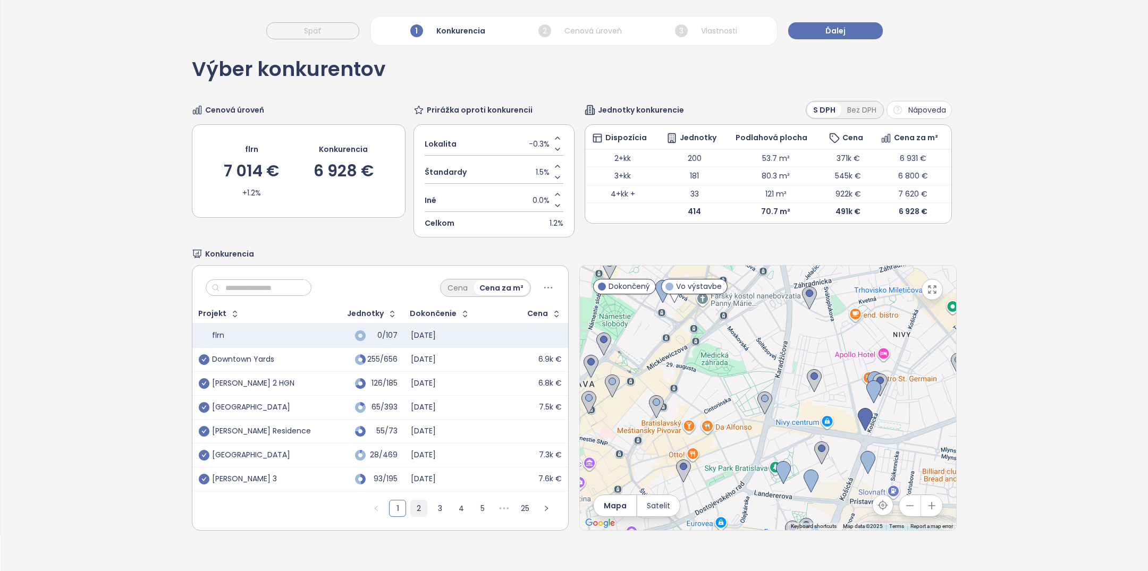
click at [417, 504] on link "2" at bounding box center [419, 508] width 16 height 16
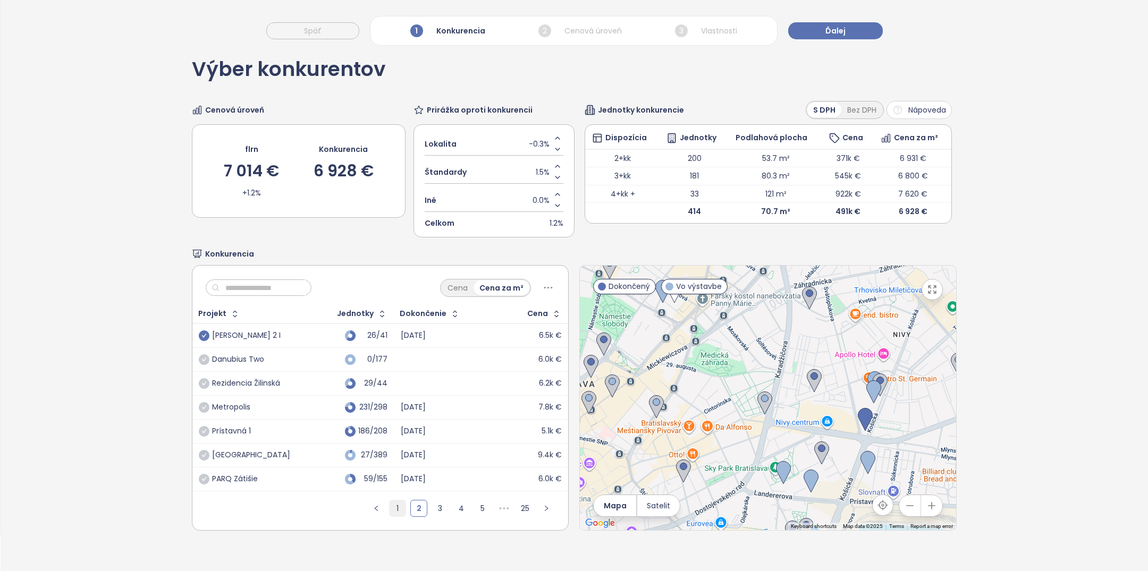
click at [405, 507] on link "1" at bounding box center [397, 508] width 16 height 16
